Goal: Task Accomplishment & Management: Use online tool/utility

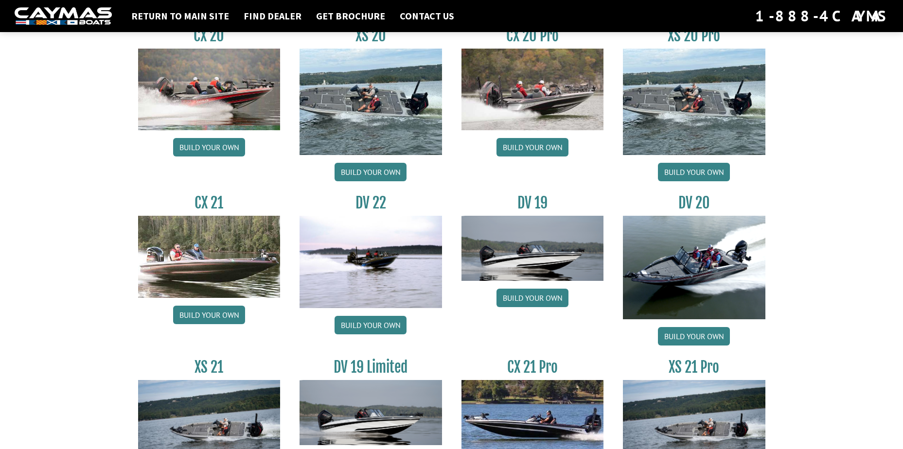
scroll to position [1021, 0]
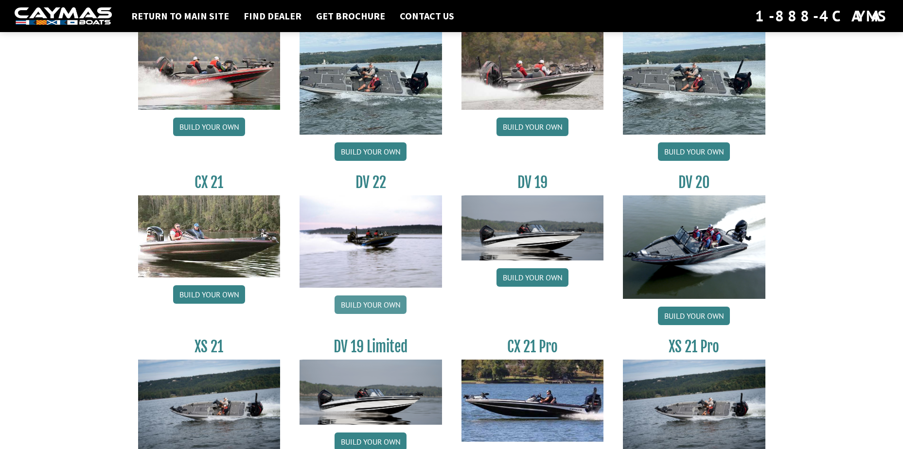
click at [367, 302] on link "Build your own" at bounding box center [370, 305] width 72 height 18
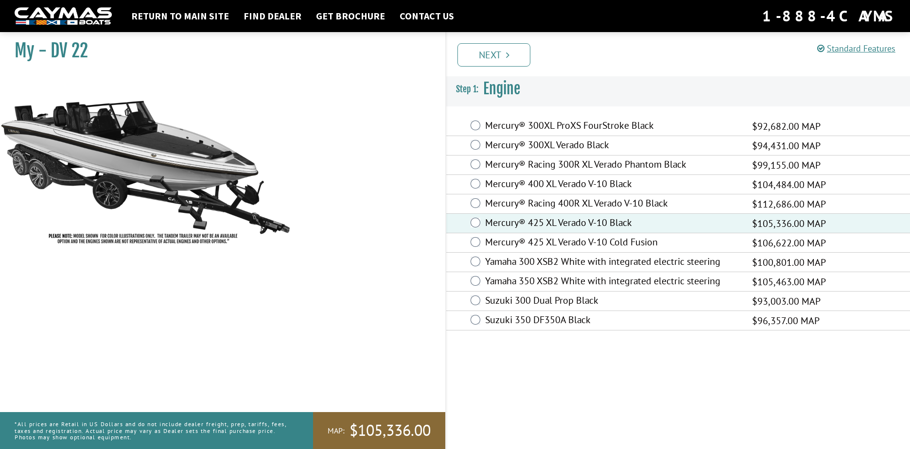
click at [480, 54] on link "Next" at bounding box center [493, 54] width 73 height 23
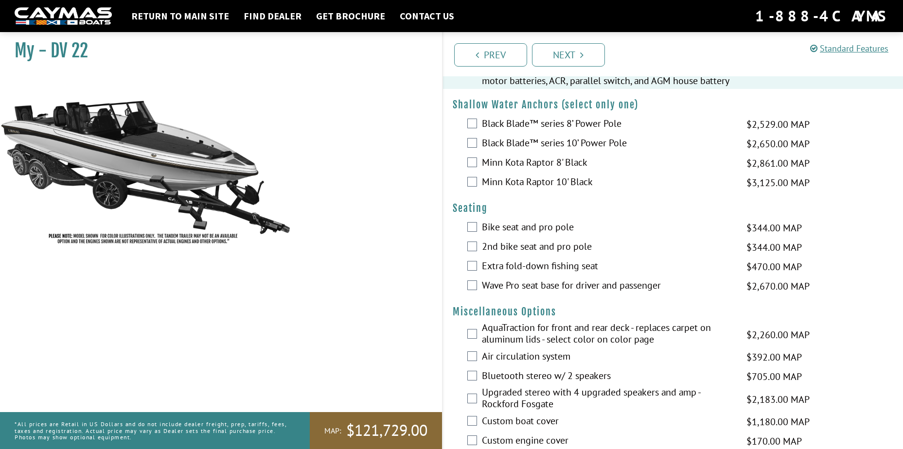
scroll to position [826, 0]
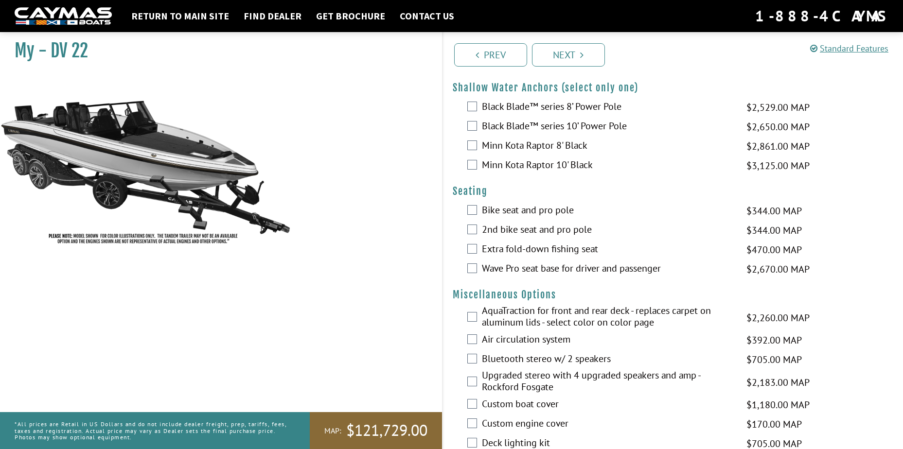
click at [474, 261] on div "Wave Pro seat base for driver and passenger $2,670.00 MAP $3,152.00 MSRP" at bounding box center [673, 269] width 460 height 19
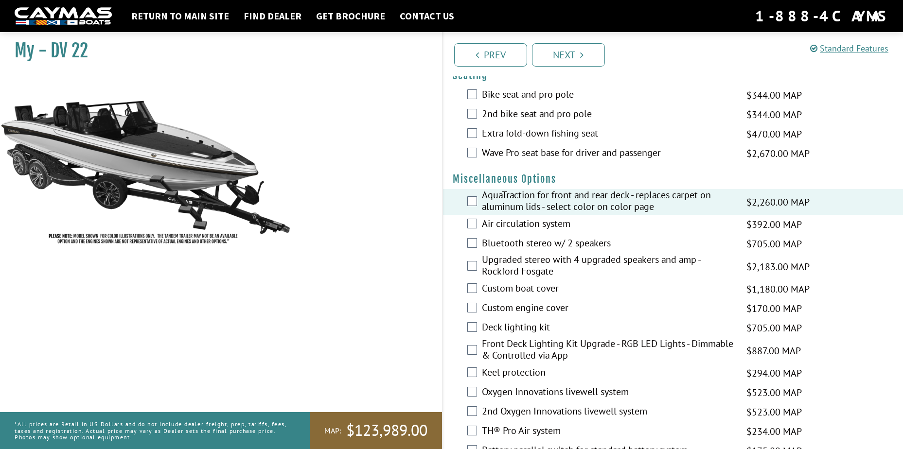
scroll to position [972, 0]
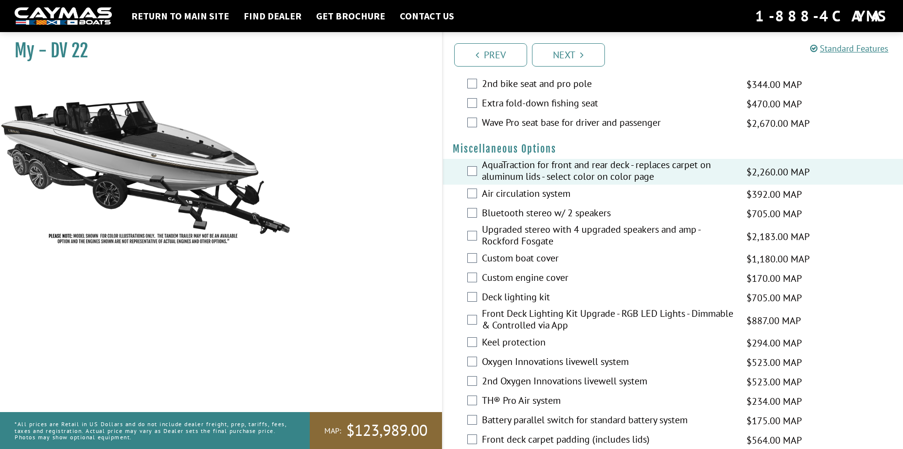
click at [501, 297] on label "Deck lighting kit" at bounding box center [608, 298] width 253 height 14
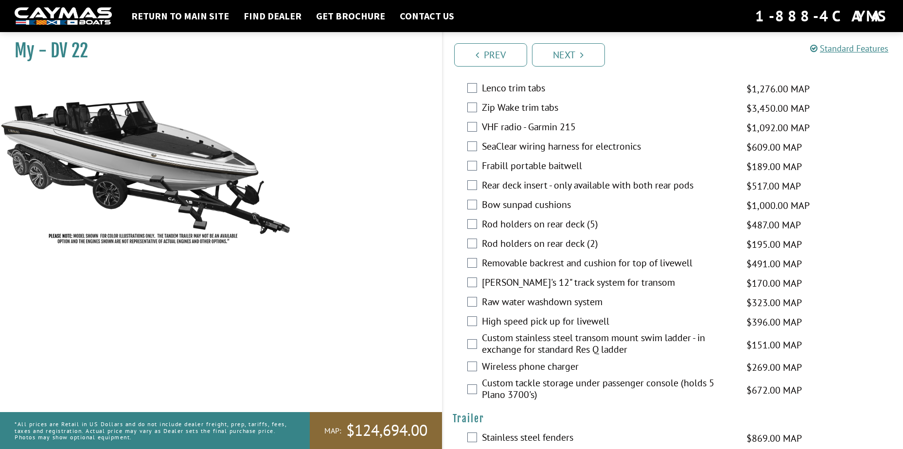
scroll to position [1750, 0]
